Goal: Task Accomplishment & Management: Use online tool/utility

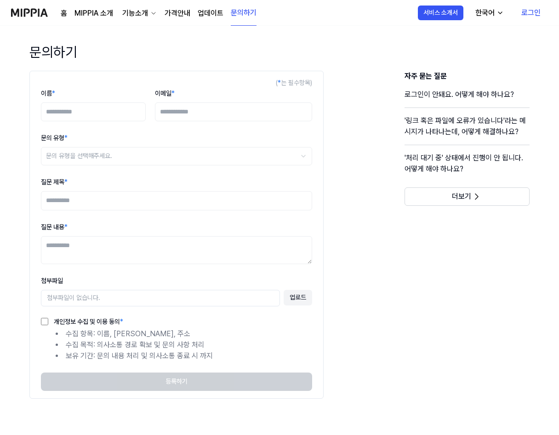
click at [138, 11] on div "기능소개" at bounding box center [134, 13] width 29 height 11
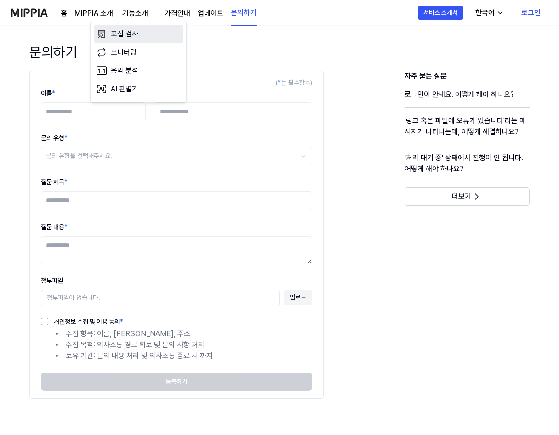
click at [133, 34] on link "표절 검사" at bounding box center [138, 34] width 88 height 18
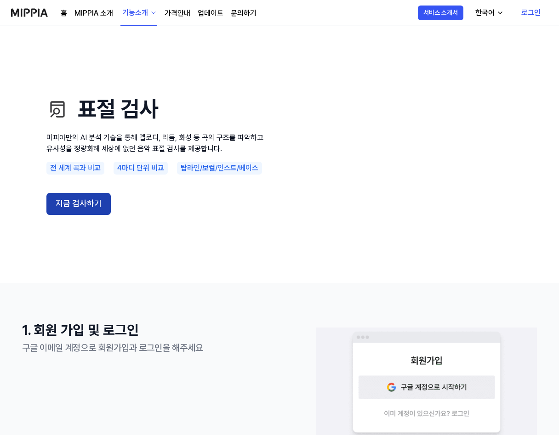
drag, startPoint x: 72, startPoint y: 200, endPoint x: 82, endPoint y: 199, distance: 10.6
click at [72, 200] on button "지금 검사하기" at bounding box center [78, 204] width 64 height 22
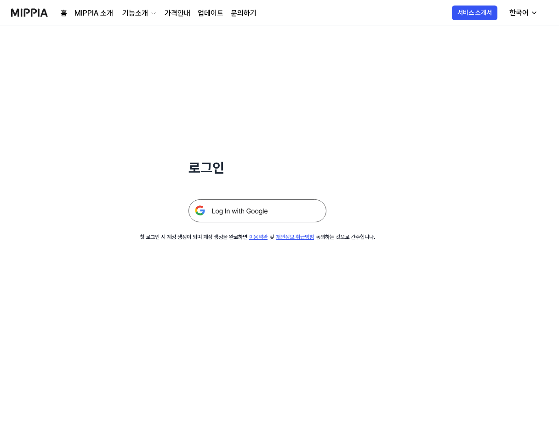
click at [233, 208] on img at bounding box center [257, 210] width 138 height 23
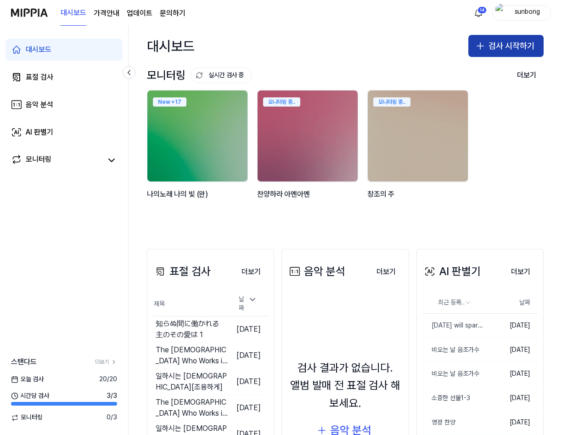
click at [513, 45] on button "검사 시작하기" at bounding box center [506, 46] width 75 height 22
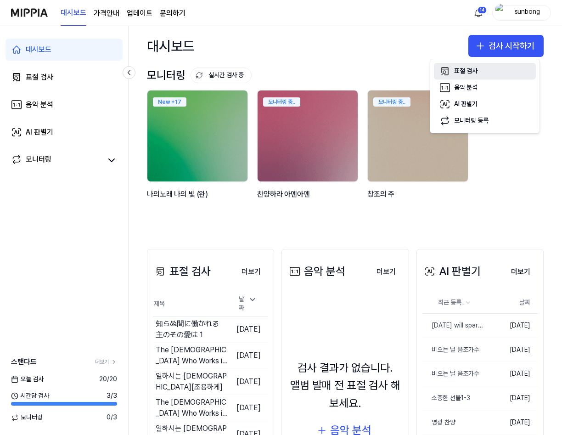
click at [467, 69] on div "표절 검사" at bounding box center [465, 71] width 23 height 9
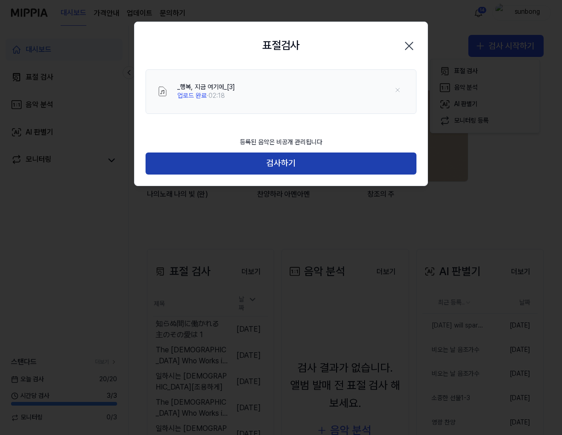
click at [274, 162] on button "검사하기" at bounding box center [281, 164] width 271 height 22
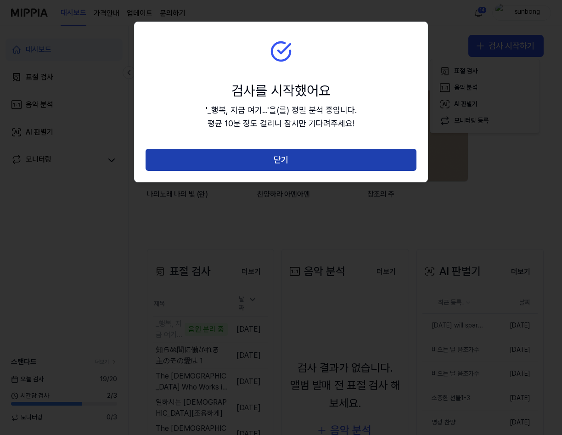
click at [283, 158] on button "닫기" at bounding box center [281, 160] width 271 height 22
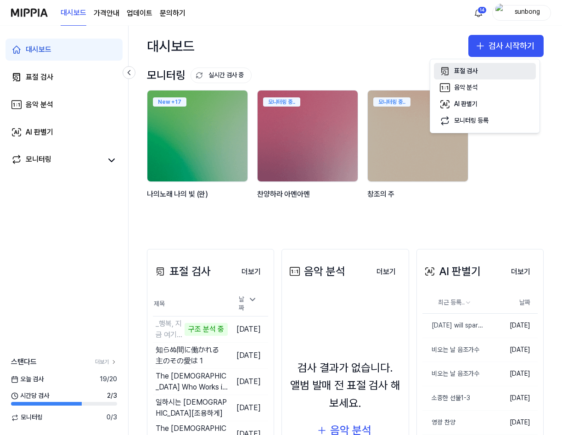
click at [472, 69] on div "표절 검사" at bounding box center [465, 71] width 23 height 9
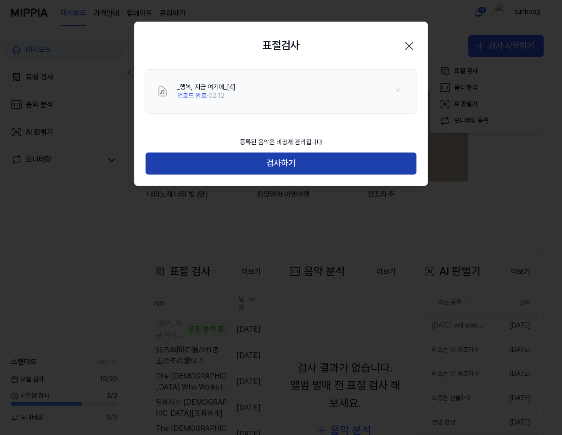
click at [284, 164] on button "검사하기" at bounding box center [281, 164] width 271 height 22
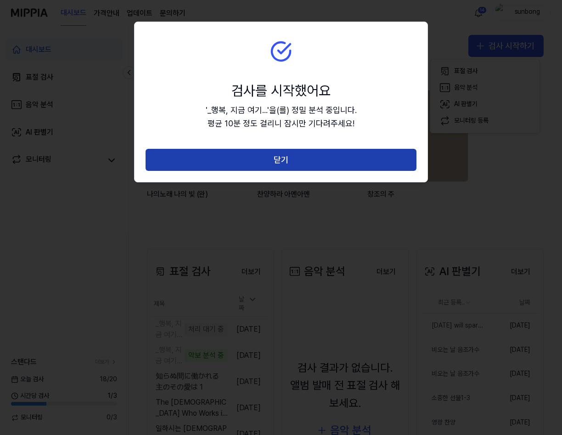
click at [279, 161] on button "닫기" at bounding box center [281, 160] width 271 height 22
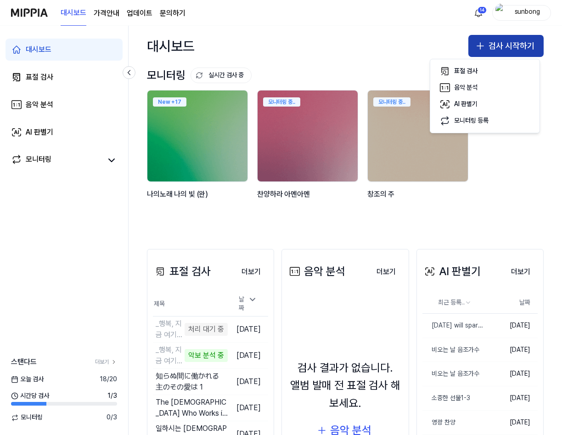
click at [500, 45] on button "검사 시작하기" at bounding box center [506, 46] width 75 height 22
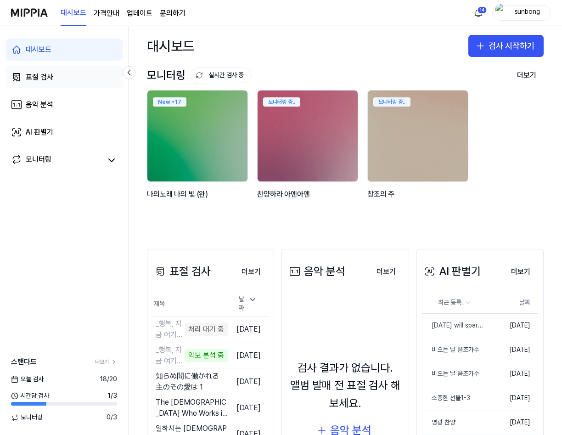
click at [35, 76] on div "표절 검사" at bounding box center [40, 77] width 28 height 11
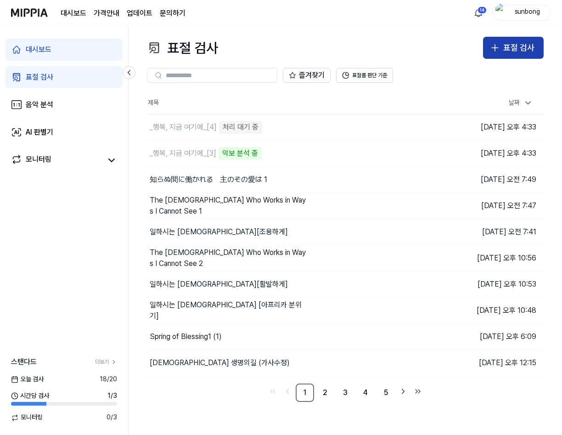
click at [522, 45] on div "표절 검사" at bounding box center [518, 47] width 31 height 13
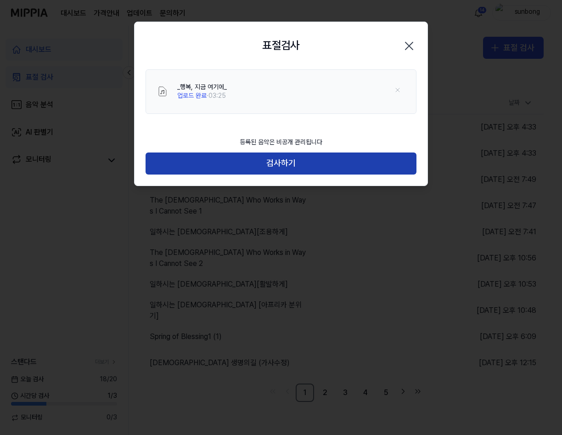
click at [304, 164] on button "검사하기" at bounding box center [281, 164] width 271 height 22
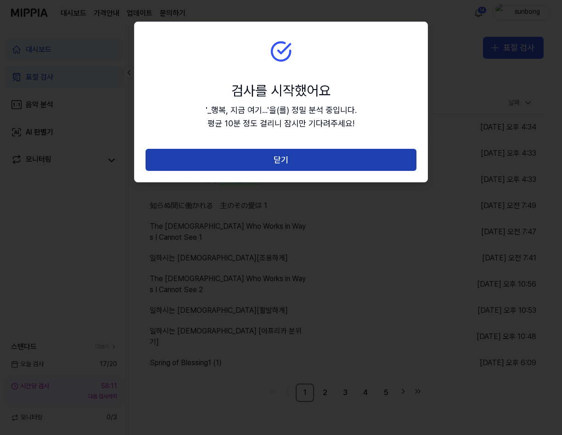
click at [281, 161] on button "닫기" at bounding box center [281, 160] width 271 height 22
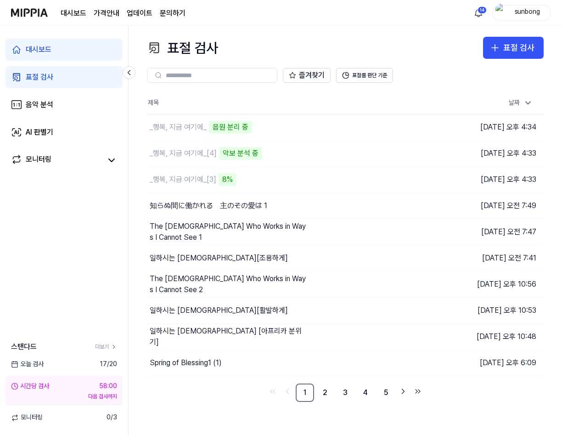
click at [506, 29] on div "표절 검사 표절 검사 표절 검사 음악 분석 AI 판별기 즐겨찾기 표절률 판단 기준 제목 날짜 _행복, 지금 여기에_ 음원 분리 중 이동하기 […" at bounding box center [346, 230] width 434 height 409
click at [504, 45] on div "표절 검사" at bounding box center [518, 47] width 31 height 13
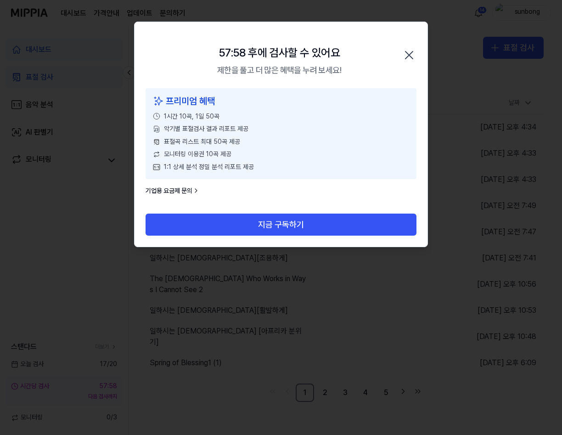
click at [408, 53] on icon "button" at bounding box center [409, 55] width 15 height 15
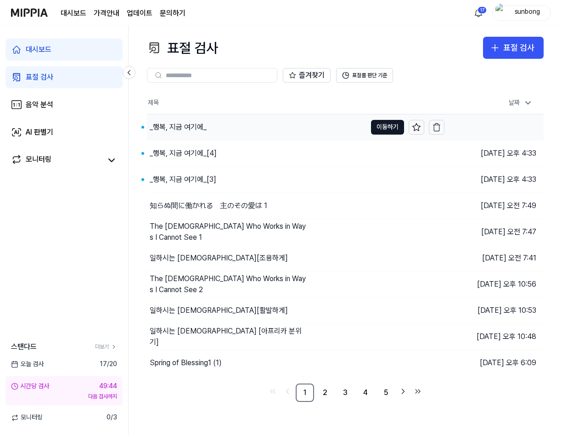
click at [187, 123] on div "_행복, 지금 여기에_" at bounding box center [178, 127] width 57 height 11
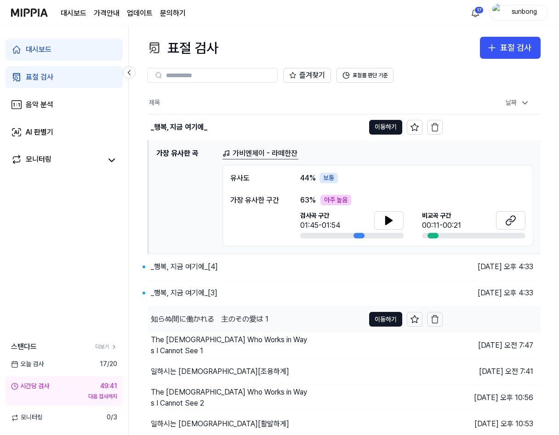
click at [192, 268] on div "_행복, 지금 여기에_[4]" at bounding box center [184, 266] width 67 height 11
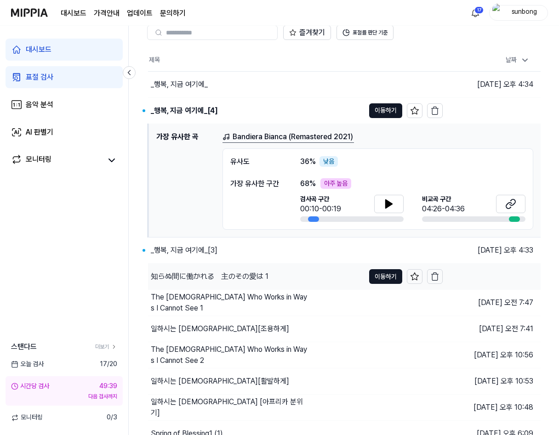
scroll to position [80, 0]
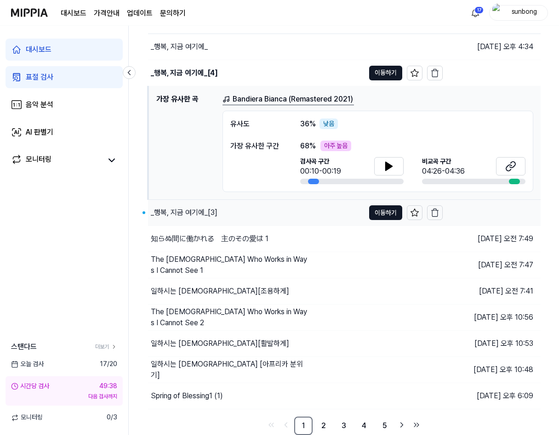
click at [195, 211] on div "_행복, 지금 여기에_[3]" at bounding box center [184, 212] width 67 height 11
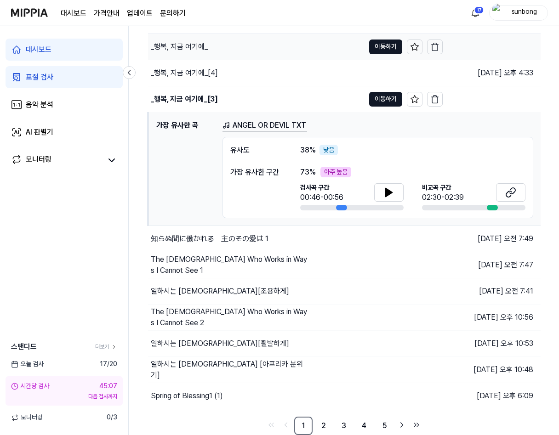
click at [196, 45] on div "_행복, 지금 여기에_" at bounding box center [179, 46] width 57 height 11
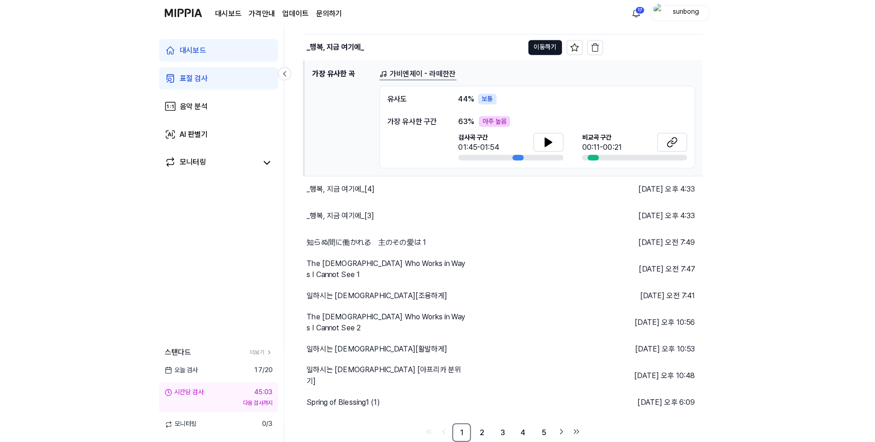
scroll to position [74, 0]
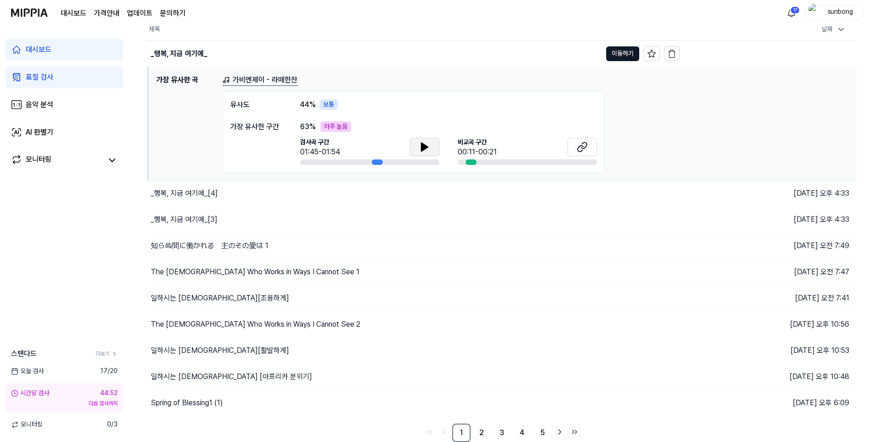
click at [430, 146] on icon at bounding box center [424, 146] width 11 height 11
click at [425, 147] on icon at bounding box center [424, 147] width 6 height 8
drag, startPoint x: 426, startPoint y: 146, endPoint x: 441, endPoint y: 153, distance: 17.3
click at [426, 146] on icon at bounding box center [426, 146] width 2 height 7
click at [562, 147] on icon at bounding box center [582, 146] width 11 height 11
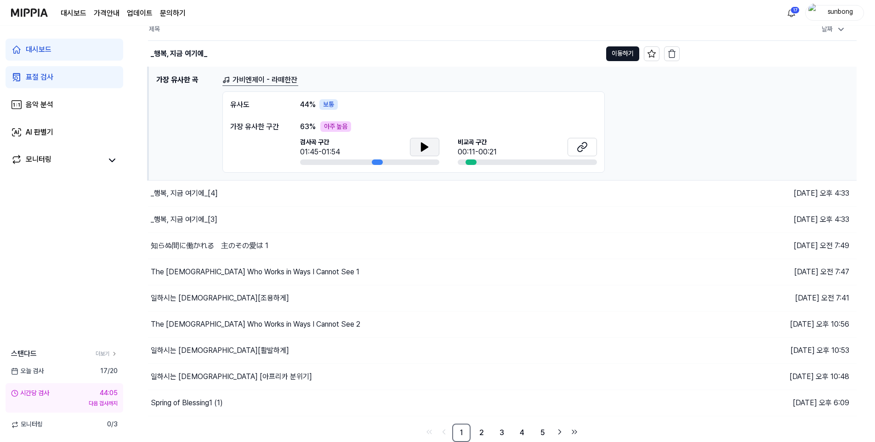
click at [421, 146] on icon at bounding box center [424, 147] width 6 height 8
click at [192, 193] on div "_행복, 지금 여기에_[4]" at bounding box center [184, 193] width 67 height 11
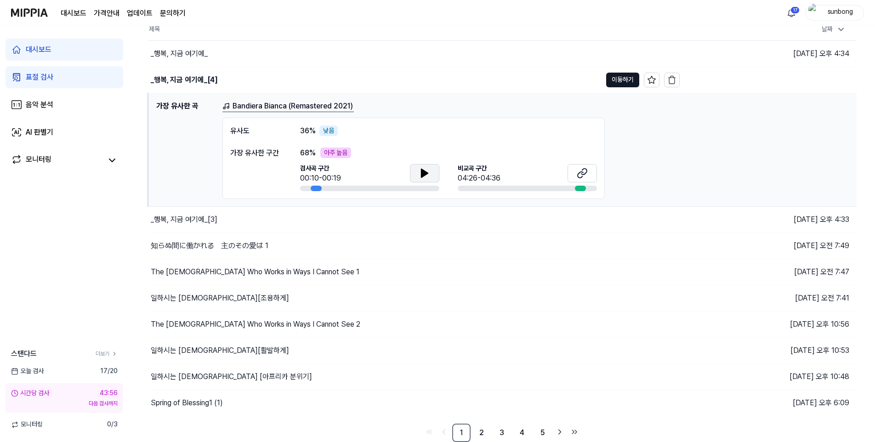
click at [425, 172] on icon at bounding box center [424, 173] width 6 height 8
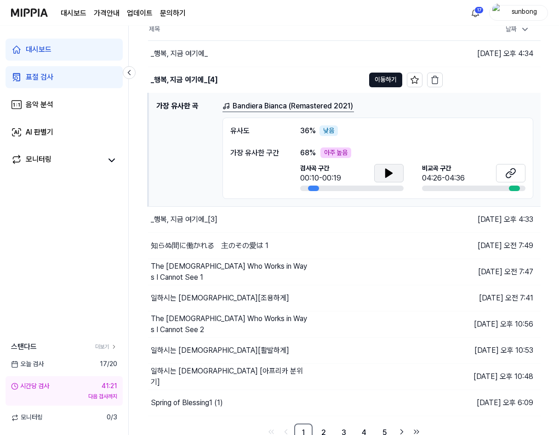
click at [40, 75] on div "표절 검사" at bounding box center [40, 77] width 28 height 11
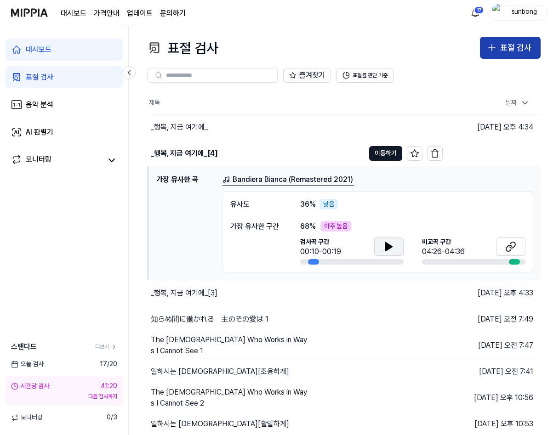
click at [515, 45] on div "표절 검사" at bounding box center [515, 47] width 31 height 13
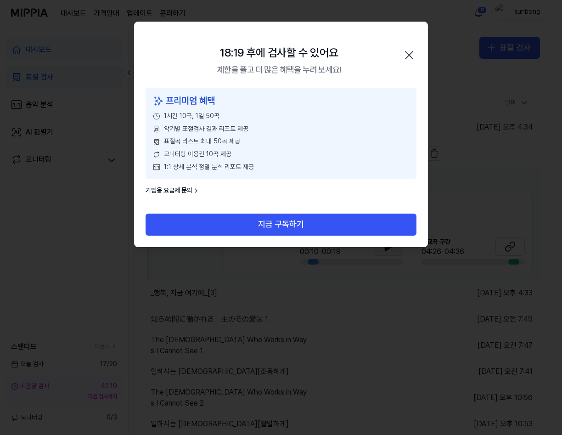
click at [413, 52] on icon "button" at bounding box center [409, 54] width 7 height 7
